Goal: Task Accomplishment & Management: Complete application form

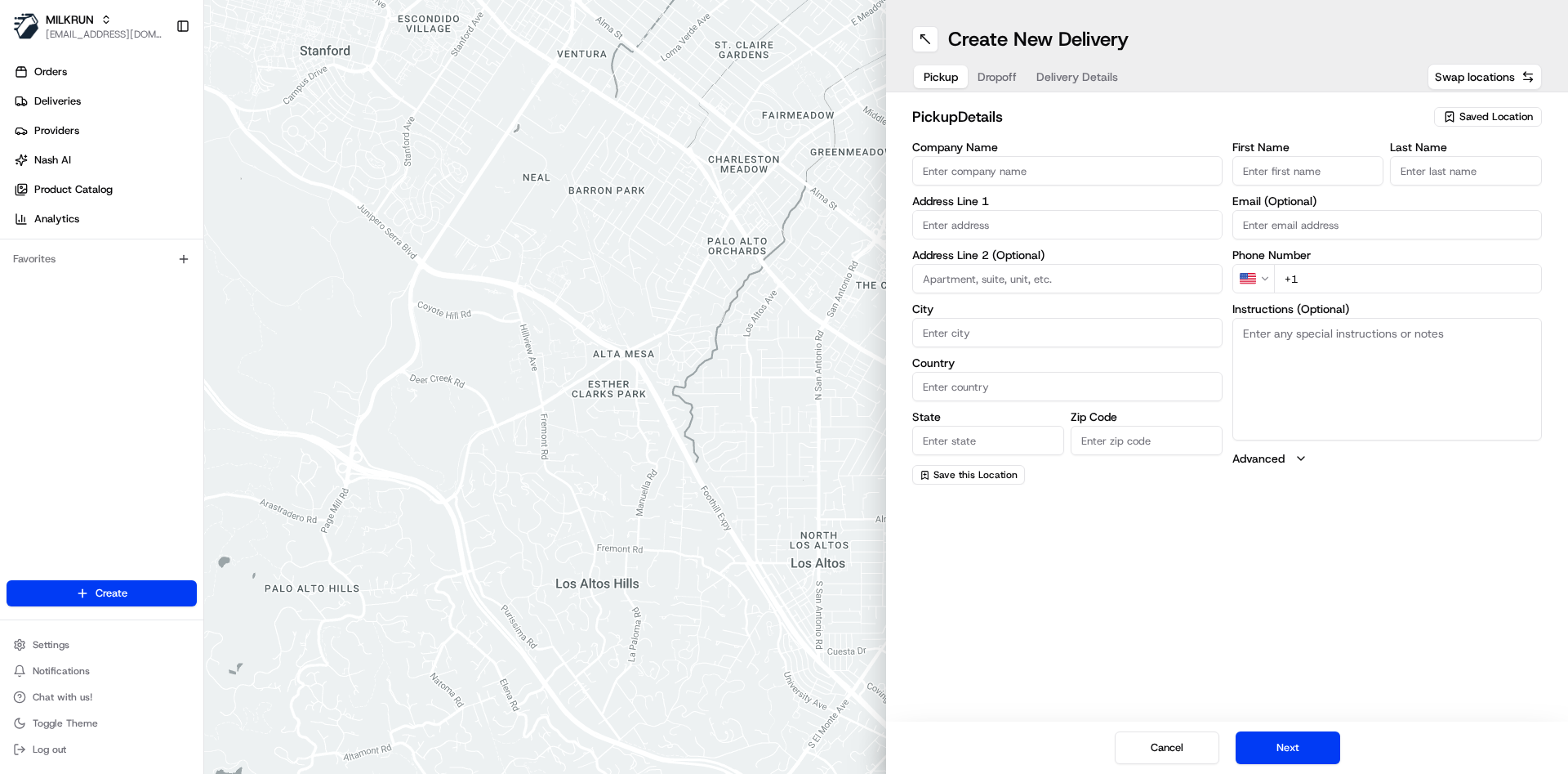
click at [1478, 107] on div "Saved Location" at bounding box center [1488, 116] width 108 height 20
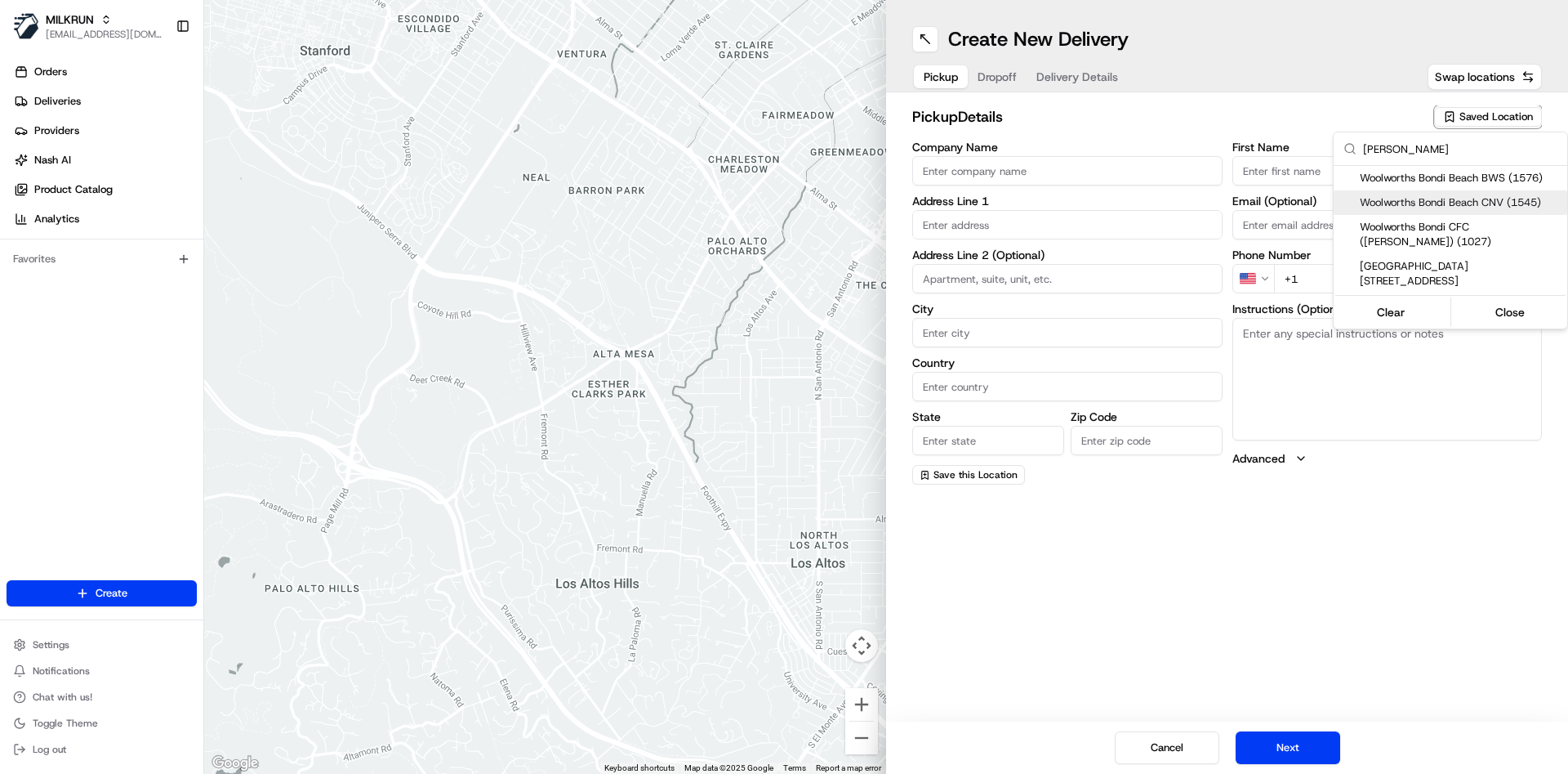
type input "[PERSON_NAME]"
click at [1434, 196] on span "Woolworths Bondi Beach CNV (1545)" at bounding box center [1460, 203] width 201 height 15
type input "Woolworths [GEOGRAPHIC_DATA] CNV"
type input "[STREET_ADDRESS][PERSON_NAME]"
type input "[GEOGRAPHIC_DATA]"
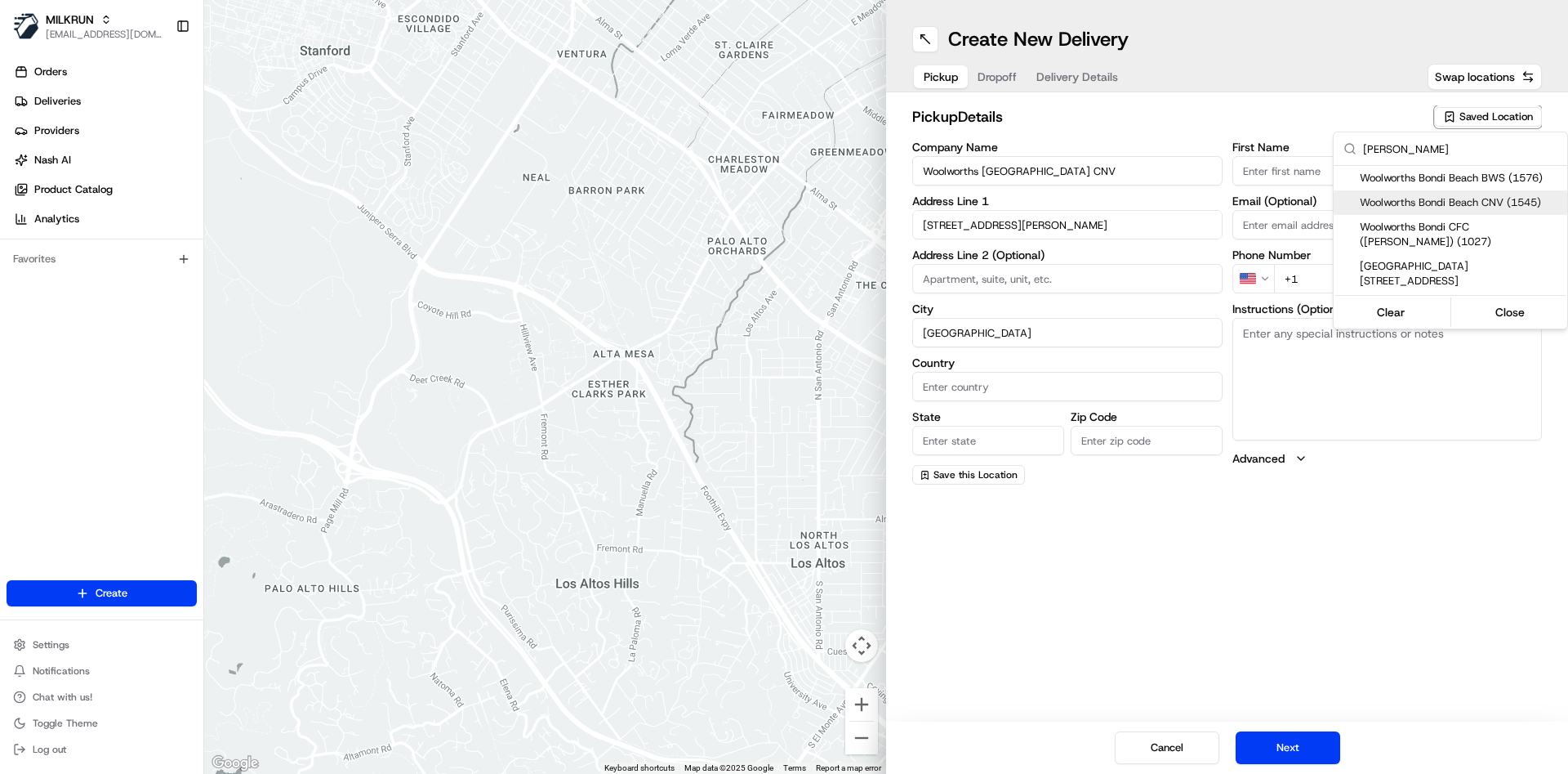
type input "AU"
type input "[GEOGRAPHIC_DATA]"
type input "2026"
type input "[PHONE_NUMBER]"
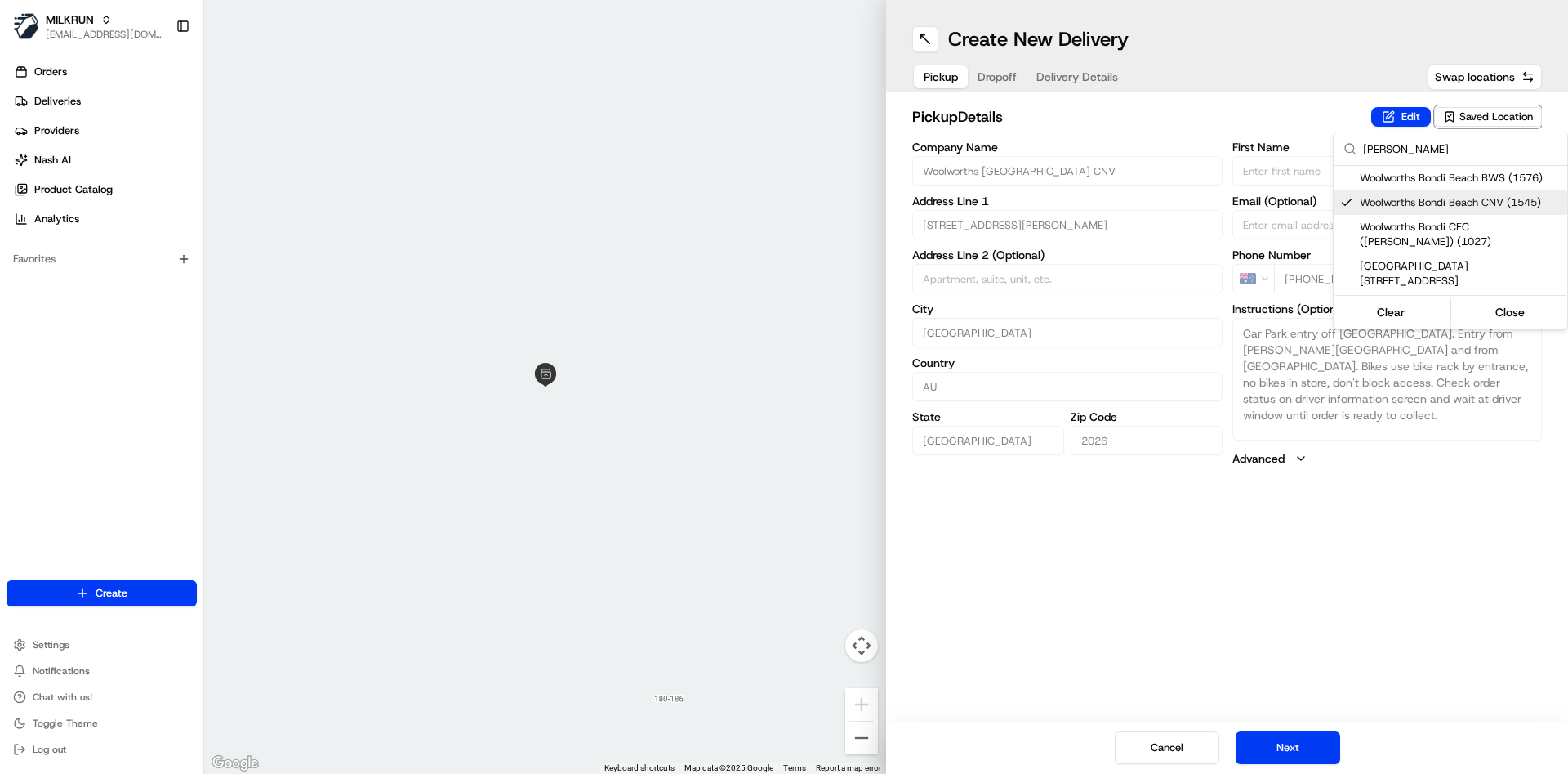
click at [1012, 73] on html "MILKRUN [EMAIL_ADDRESS][DOMAIN_NAME] Toggle Sidebar Orders Deliveries Providers…" at bounding box center [784, 387] width 1568 height 774
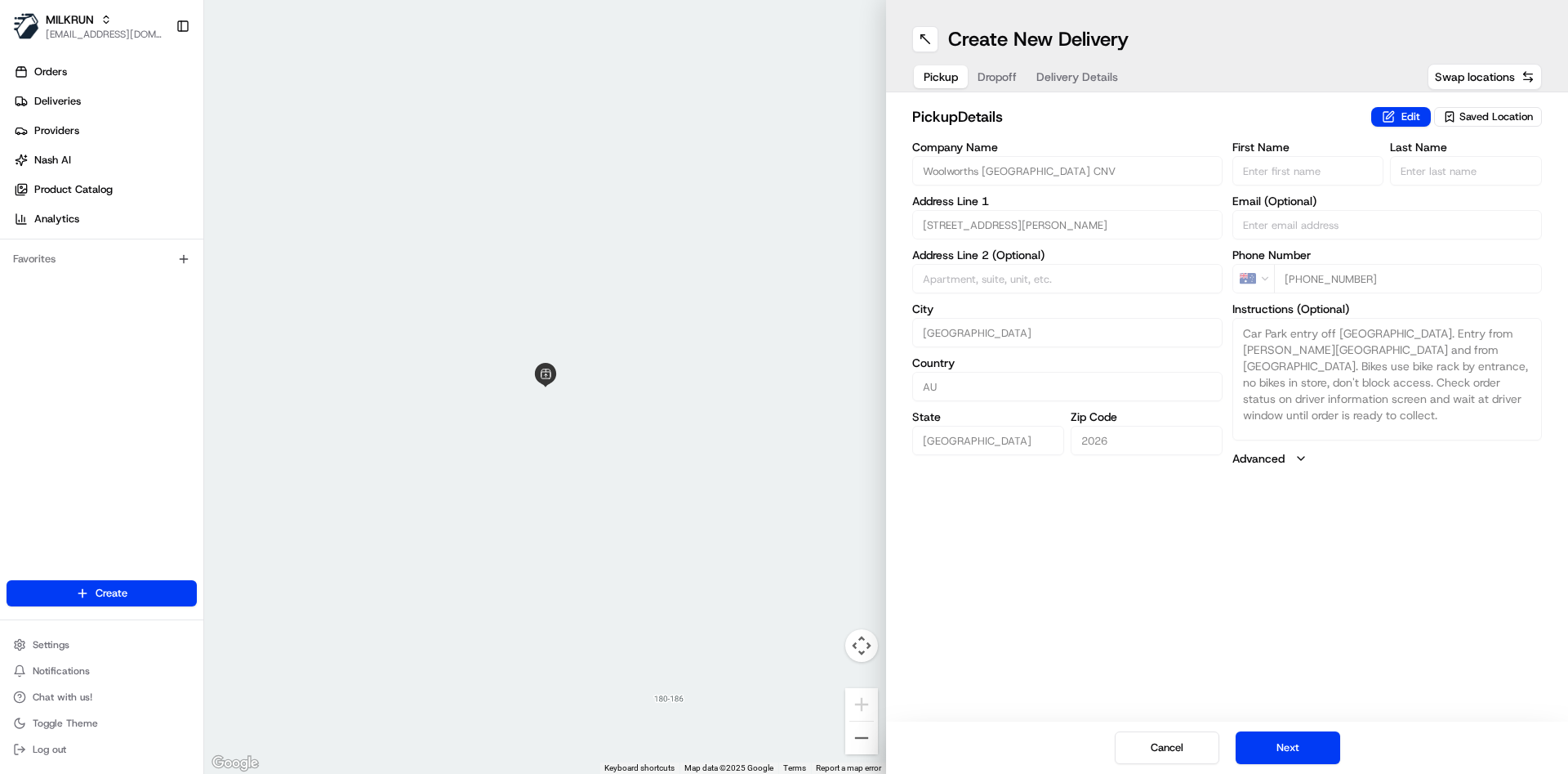
click at [1008, 74] on span "Dropoff" at bounding box center [997, 77] width 39 height 17
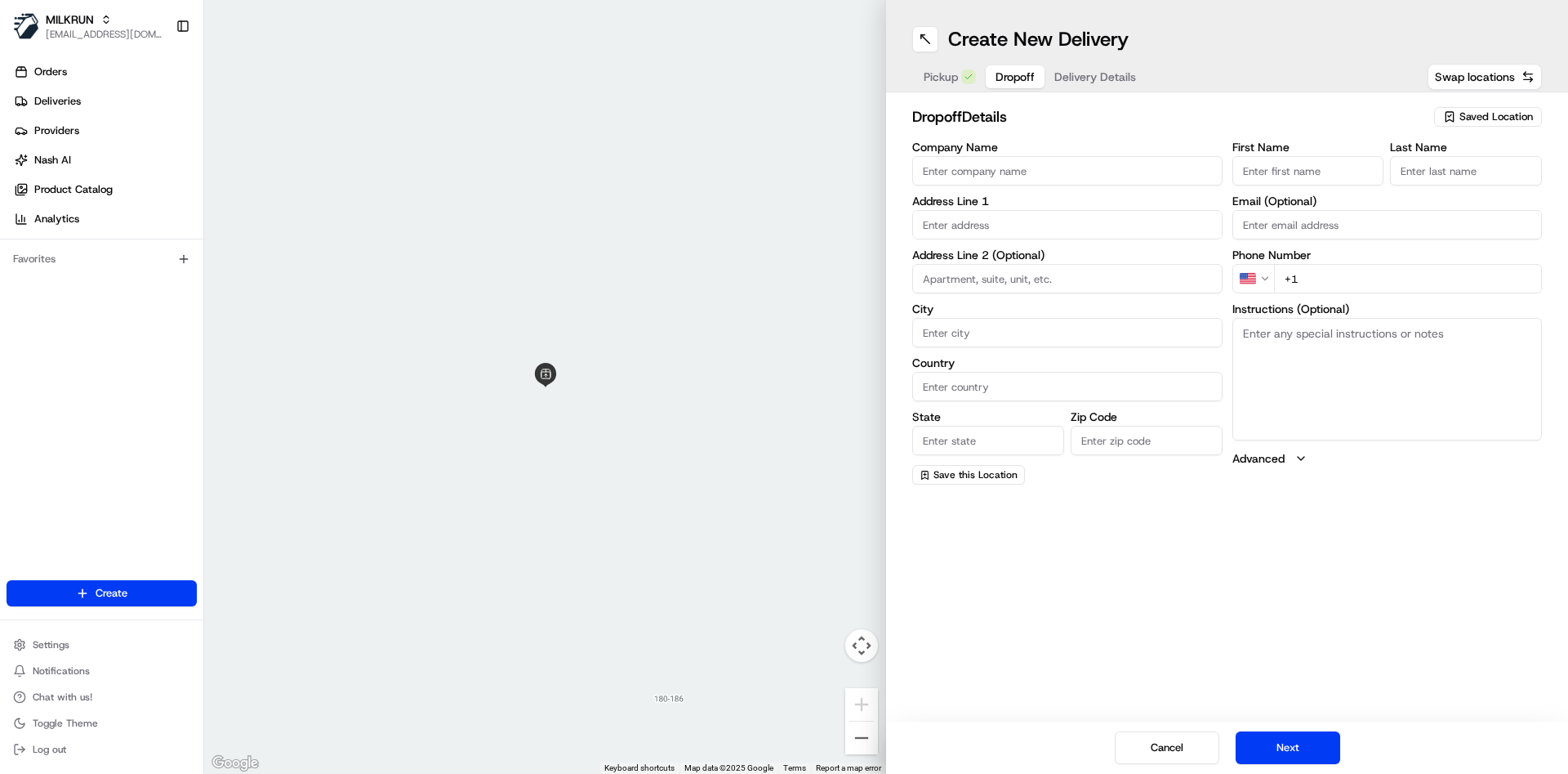
click at [975, 227] on input "text" at bounding box center [1068, 225] width 311 height 30
paste input "Gelder"
type input "Gelder"
click at [1297, 183] on input "First Name" at bounding box center [1308, 171] width 152 height 30
paste input "[PERSON_NAME]"
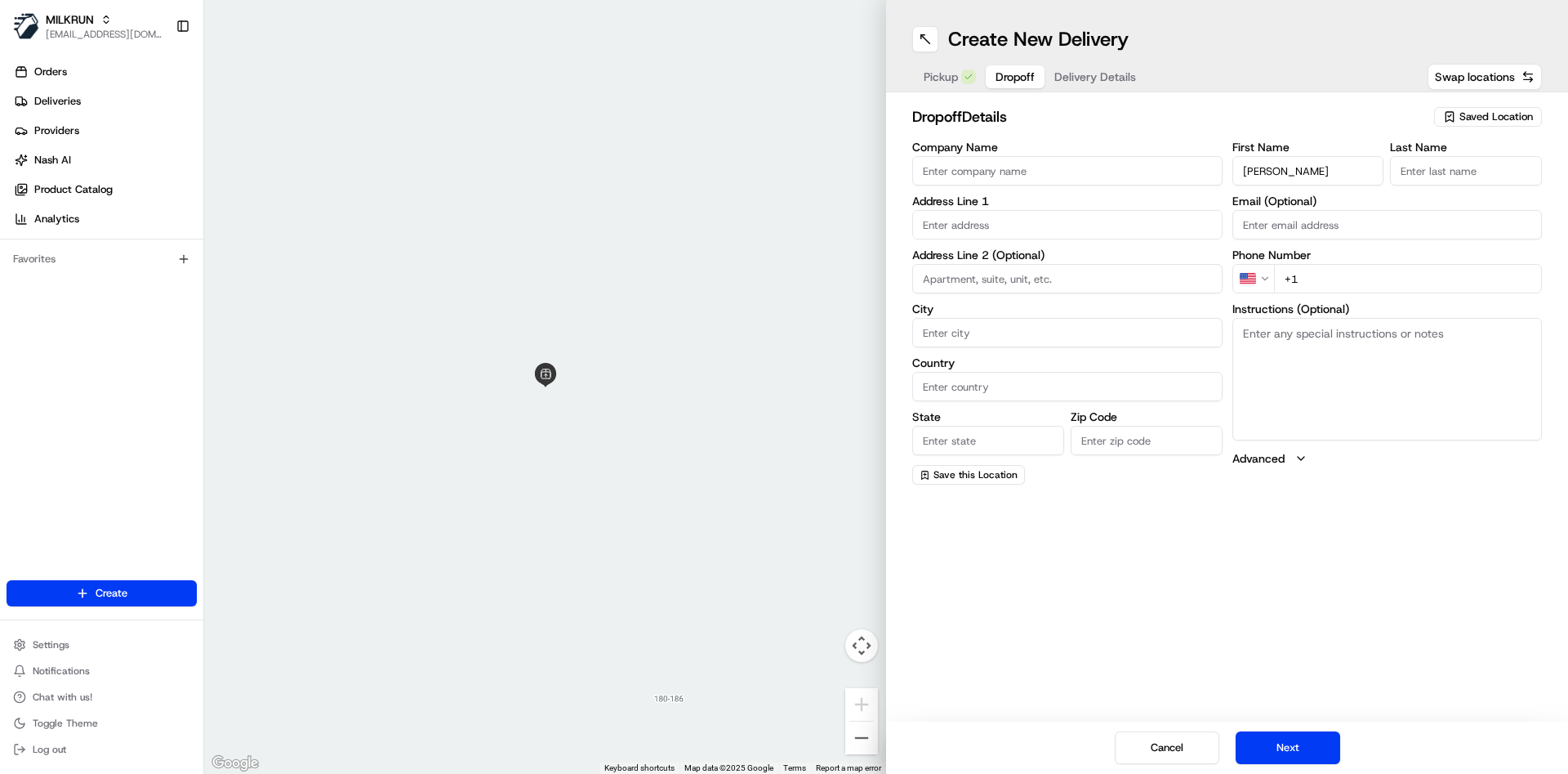
click at [1303, 171] on input "[PERSON_NAME]" at bounding box center [1308, 171] width 152 height 30
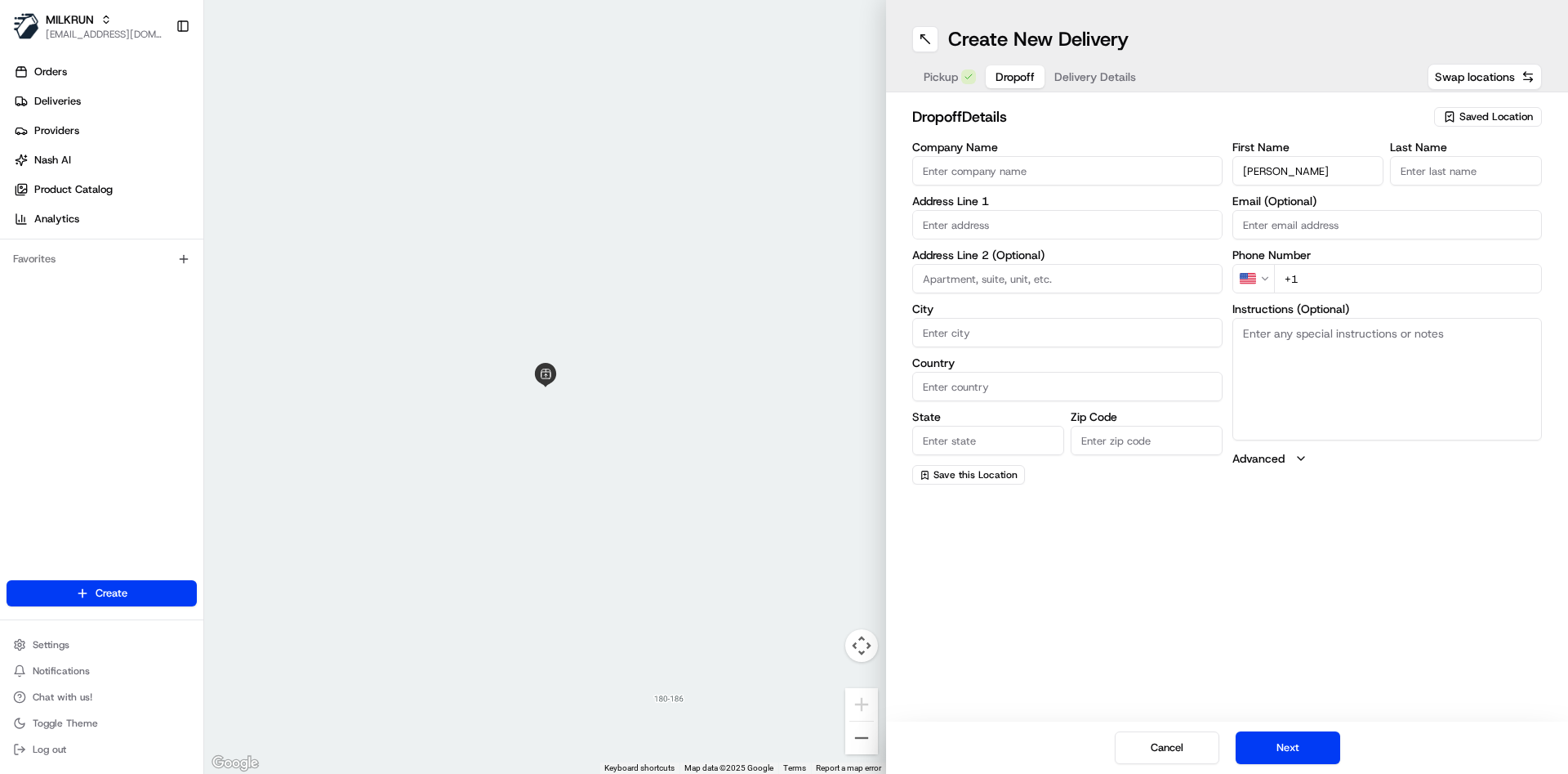
click at [1303, 171] on input "[PERSON_NAME]" at bounding box center [1308, 171] width 152 height 30
type input "Tegan van"
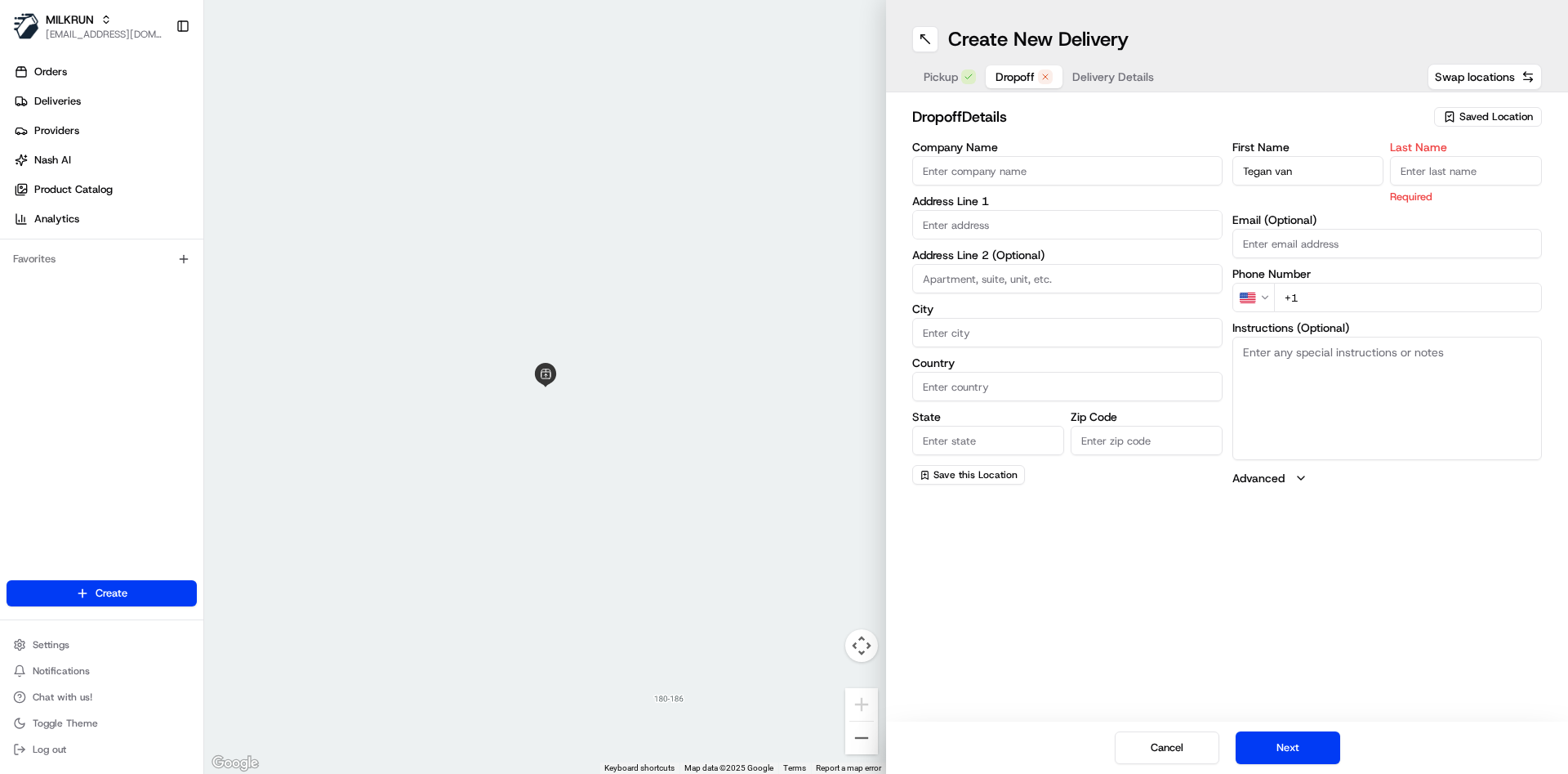
click at [1415, 171] on input "Last Name" at bounding box center [1466, 171] width 152 height 30
paste input "Gelder"
type input "Gelder"
click at [997, 238] on input "text" at bounding box center [1068, 225] width 311 height 30
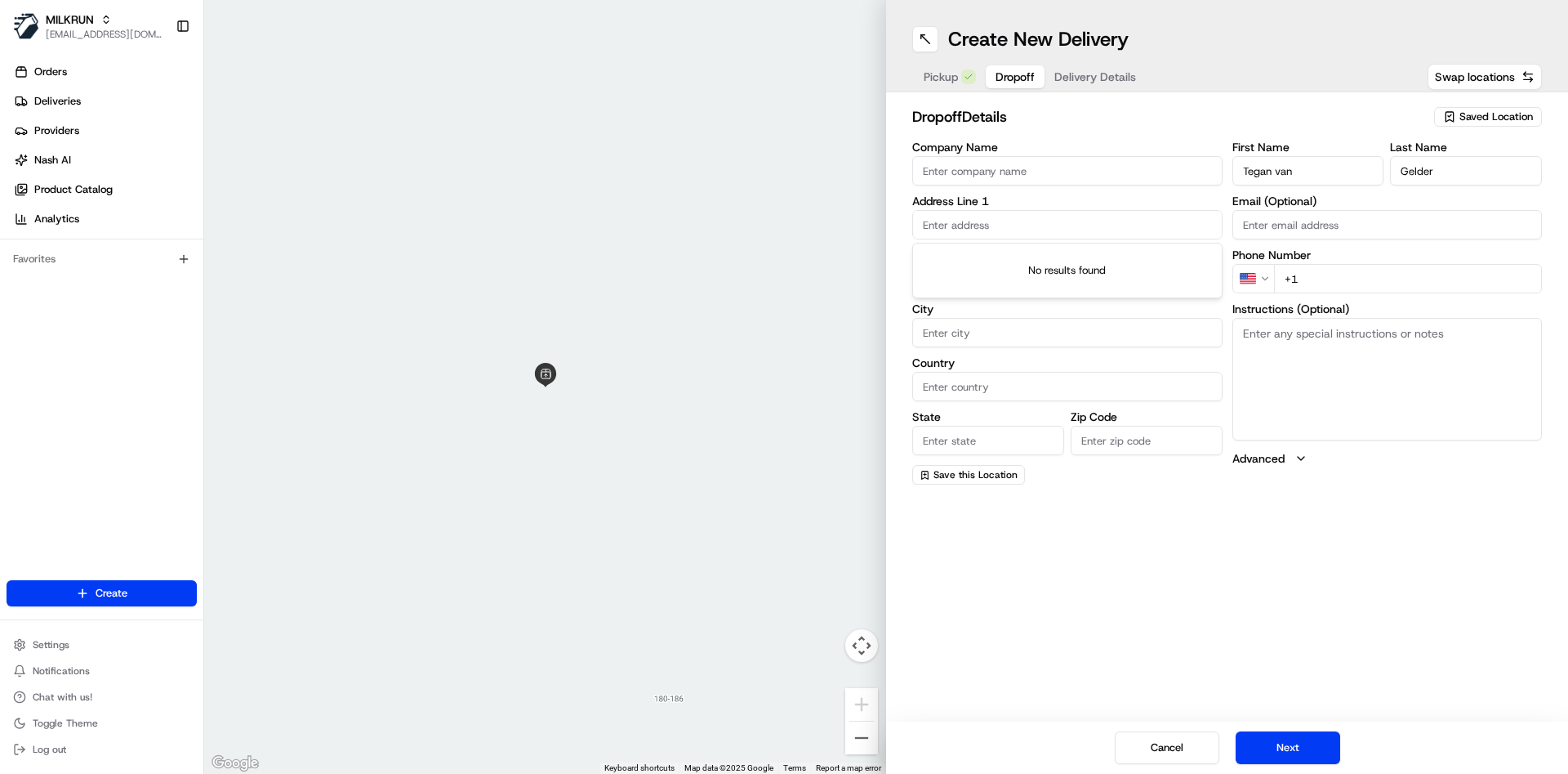
paste input "[STREET_ADDRESS]"
click at [1031, 265] on div "[STREET_ADDRESS]" at bounding box center [1067, 259] width 302 height 24
type input "[STREET_ADDRESS]"
type input "Unit 1"
type input "North Bondi"
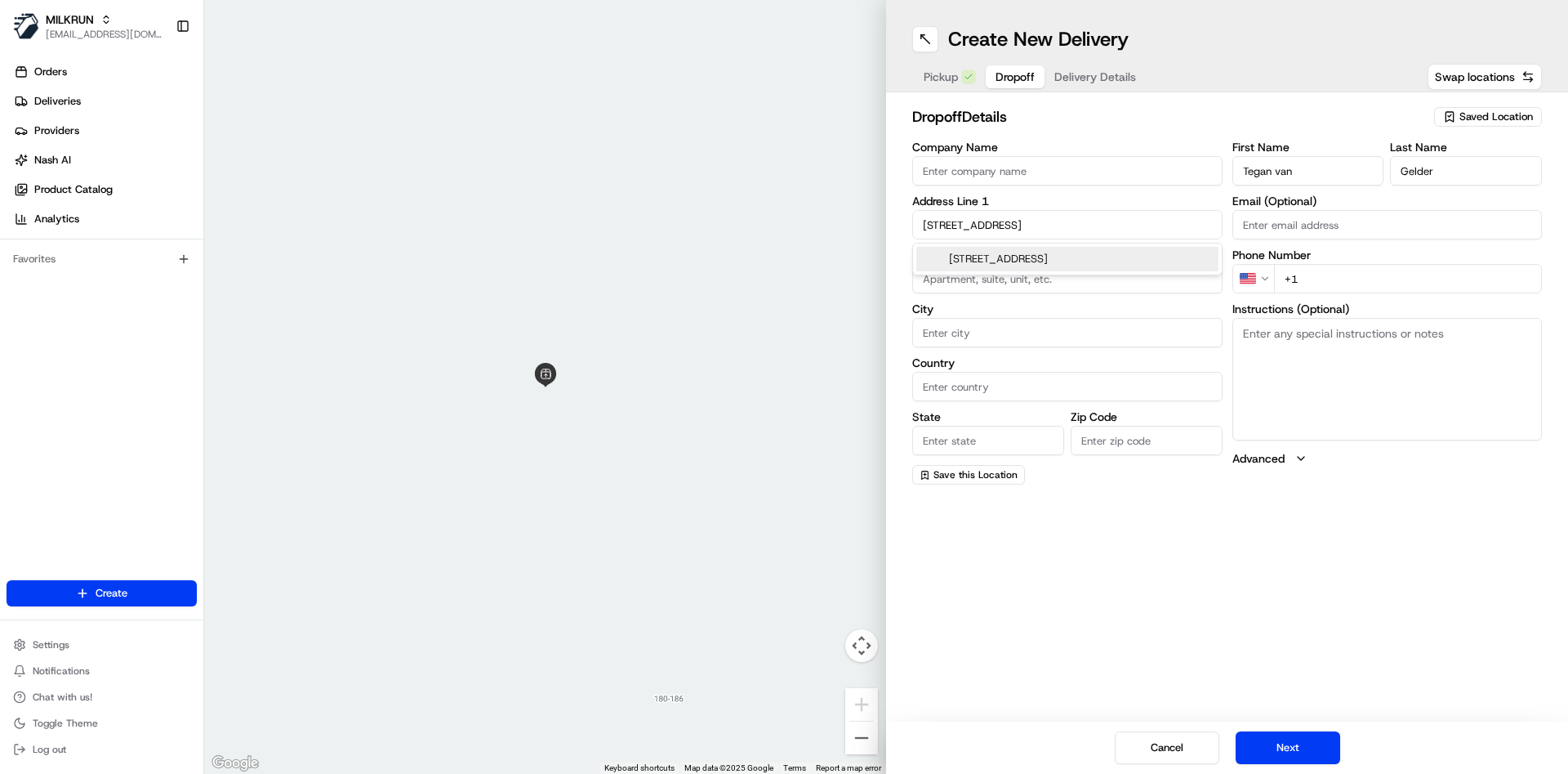
type input "[GEOGRAPHIC_DATA]"
type input "2026"
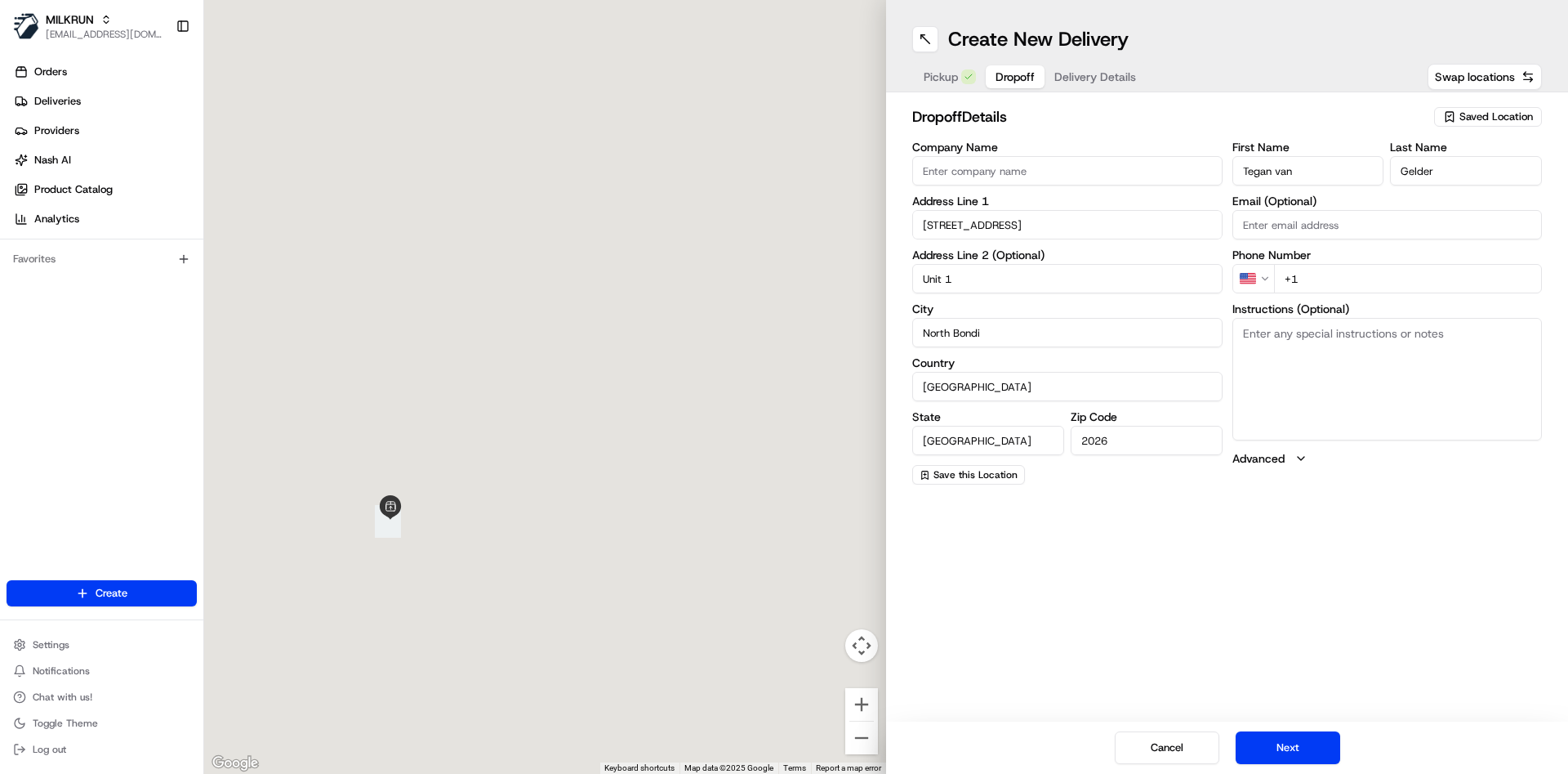
type input "[STREET_ADDRESS]"
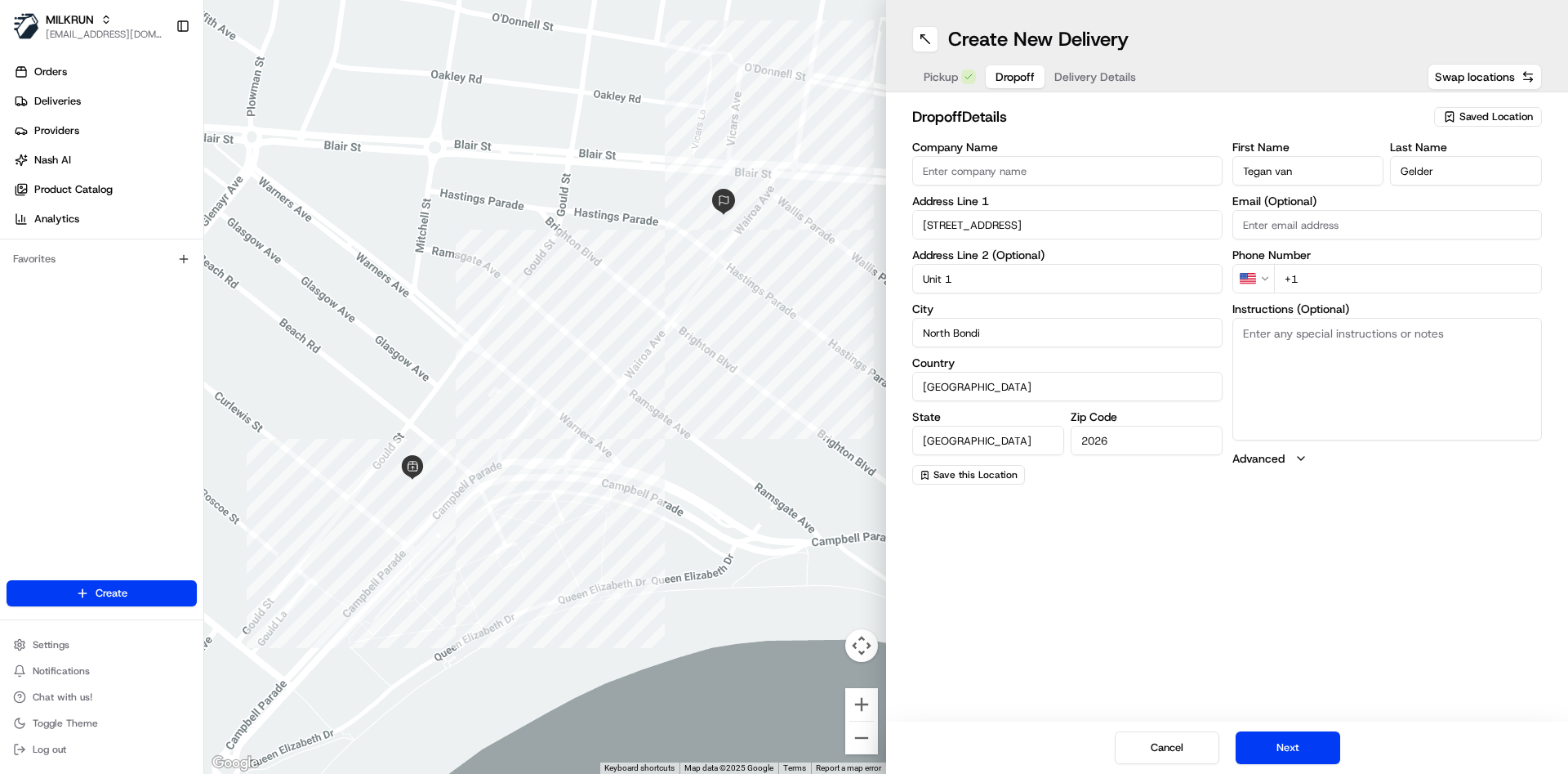
click at [1267, 282] on html "MILKRUN [EMAIL_ADDRESS][DOMAIN_NAME] Toggle Sidebar Orders Deliveries Providers…" at bounding box center [784, 387] width 1568 height 774
click at [1370, 268] on input "+61" at bounding box center [1408, 279] width 269 height 30
paste input "456 774 150"
type input "[PHONE_NUMBER]"
click at [1303, 754] on button "Next" at bounding box center [1288, 747] width 104 height 33
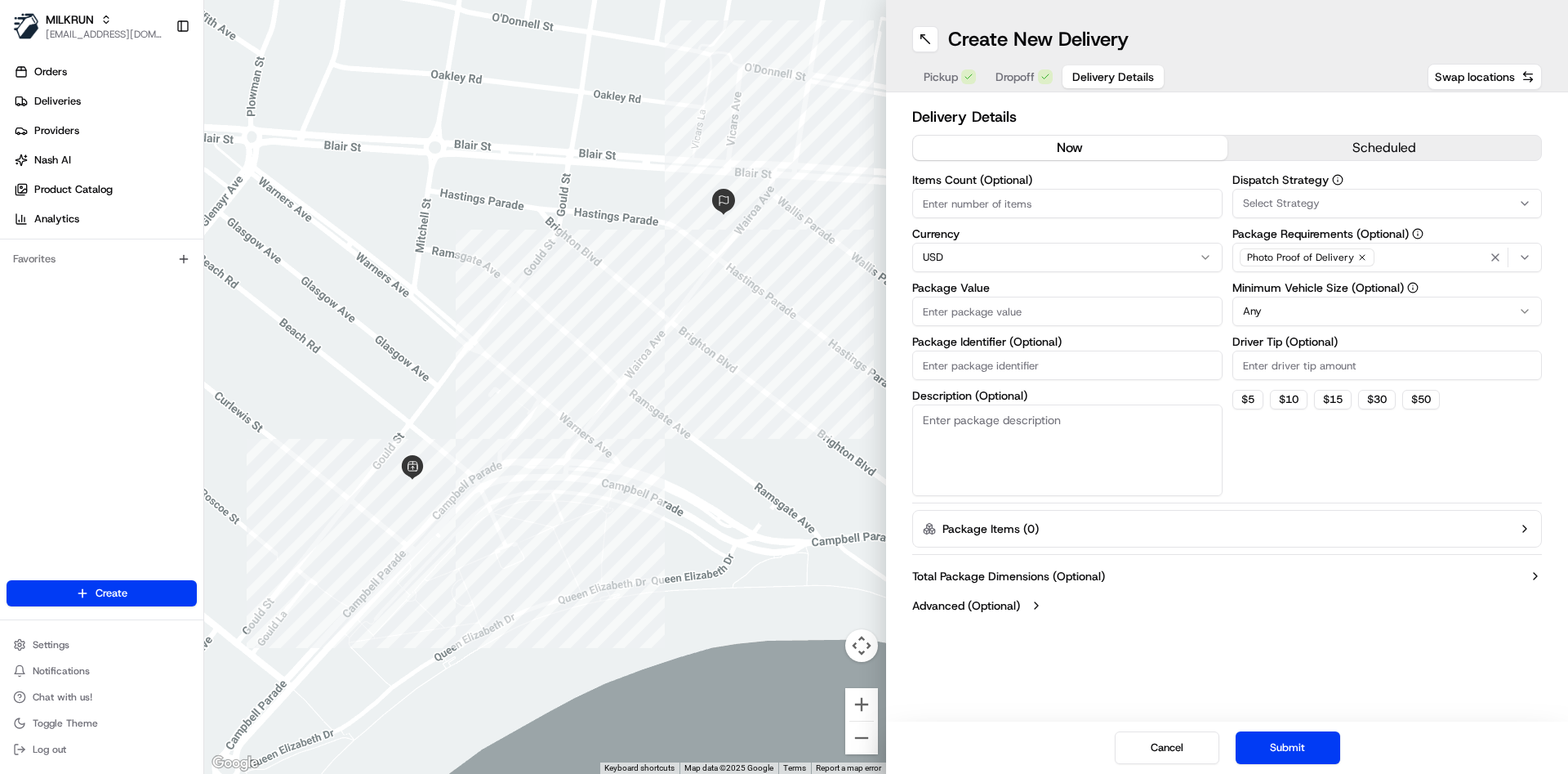
click at [1049, 205] on input "Items Count (Optional)" at bounding box center [1068, 204] width 311 height 30
type input "9"
click at [1007, 254] on html "MILKRUN [EMAIL_ADDRESS][DOMAIN_NAME] Toggle Sidebar Orders Deliveries Providers…" at bounding box center [784, 387] width 1568 height 774
click at [1000, 312] on input "Package Value" at bounding box center [1068, 312] width 311 height 30
type input "100"
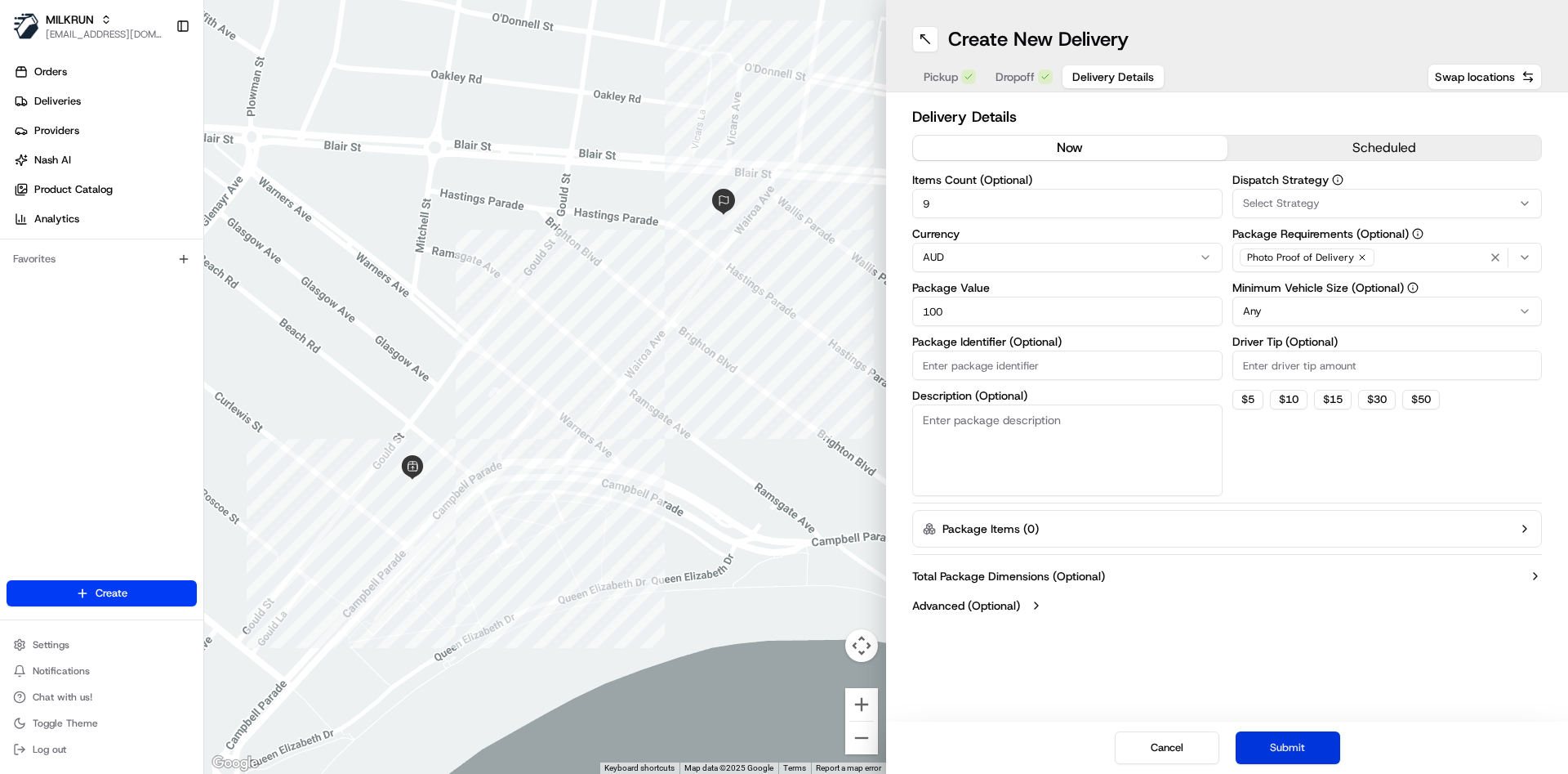
click at [1278, 746] on button "Submit" at bounding box center [1288, 747] width 104 height 33
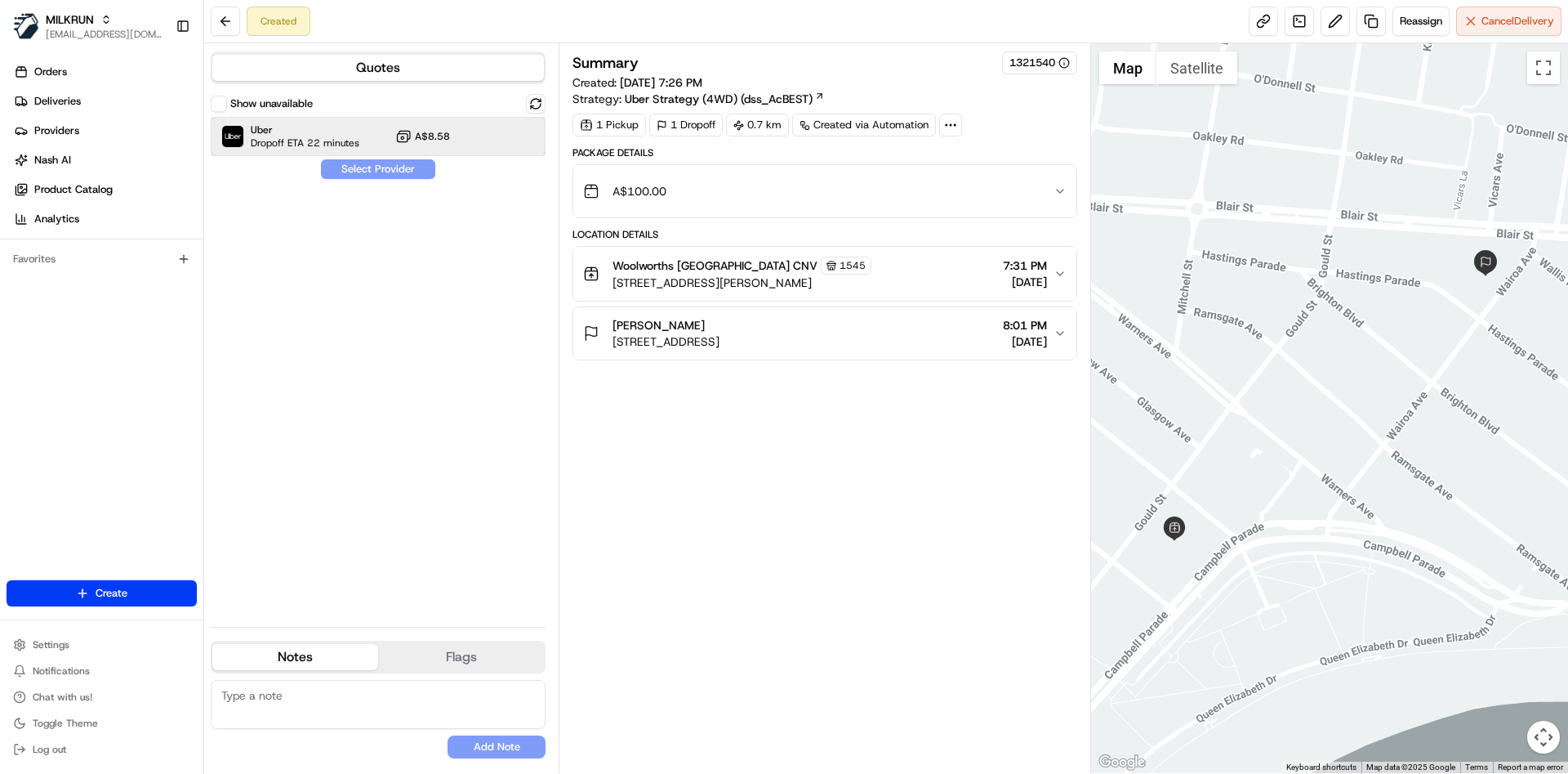
click at [321, 135] on span "Uber" at bounding box center [305, 130] width 109 height 13
click at [359, 162] on button "Assign Provider" at bounding box center [378, 168] width 116 height 20
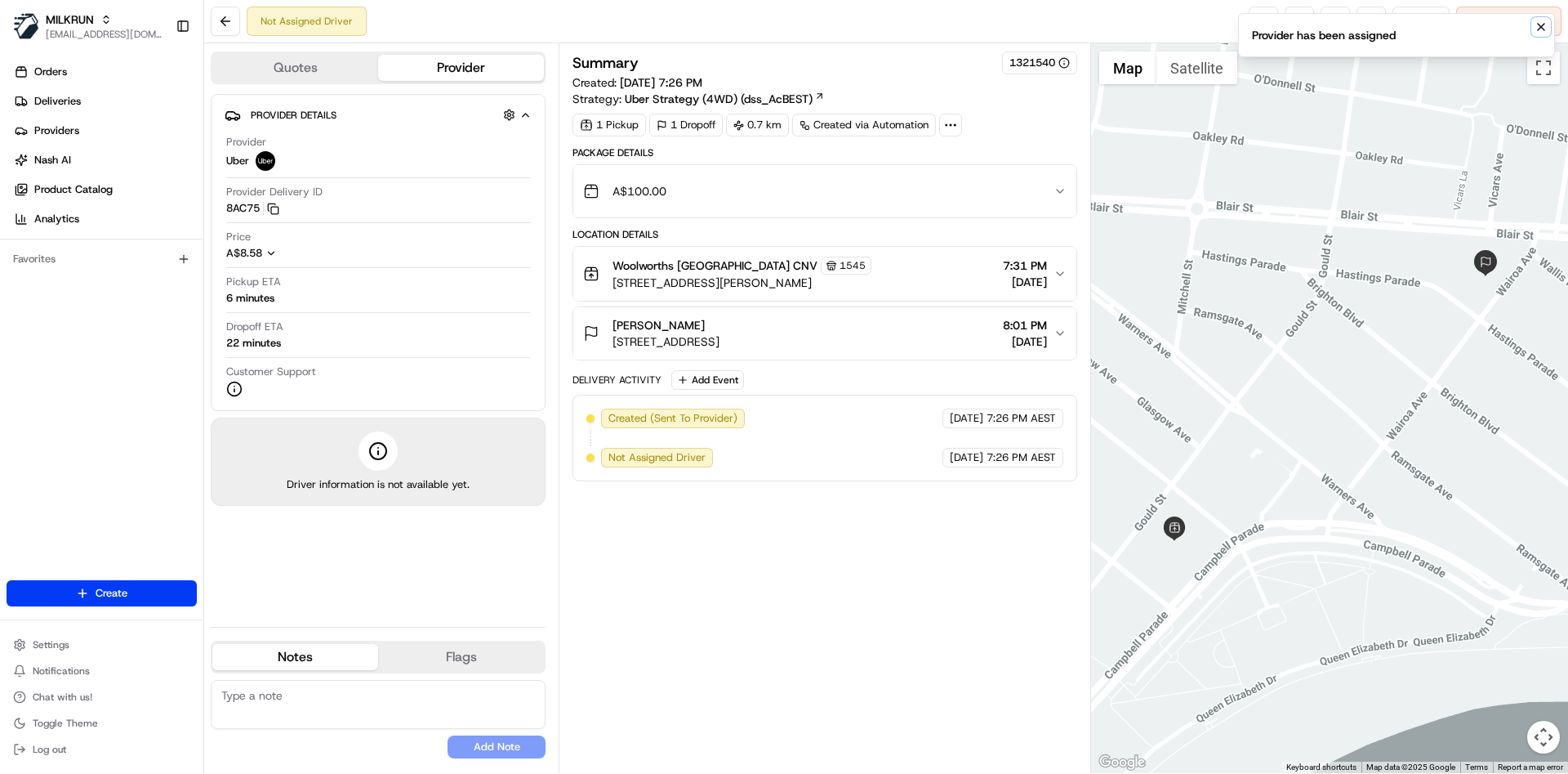
click at [1549, 26] on button "Notifications (F8)" at bounding box center [1540, 26] width 20 height 20
click at [1262, 16] on link at bounding box center [1264, 21] width 30 height 30
